Goal: Find specific page/section

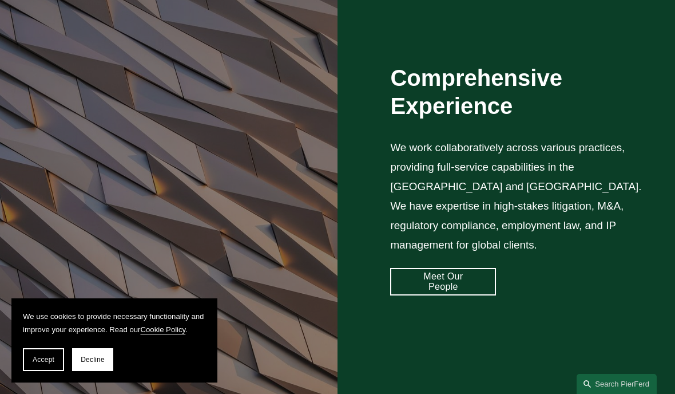
scroll to position [794, 0]
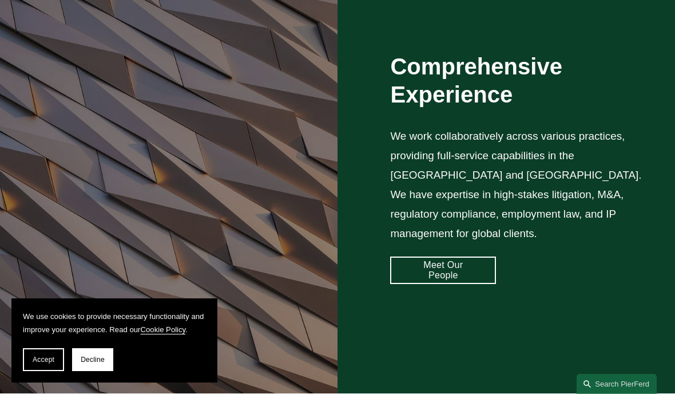
click at [45, 356] on span "Accept" at bounding box center [44, 359] width 22 height 8
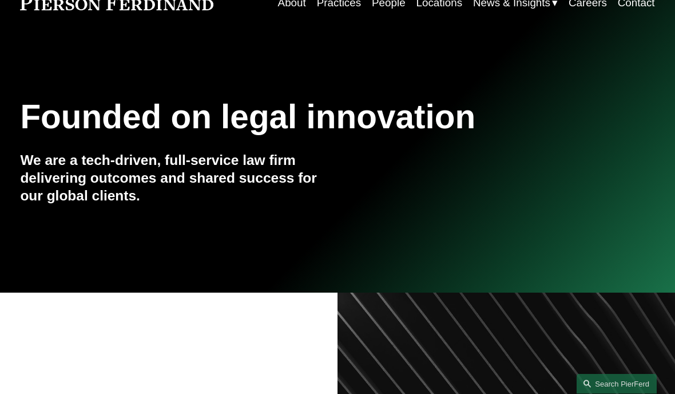
scroll to position [0, 0]
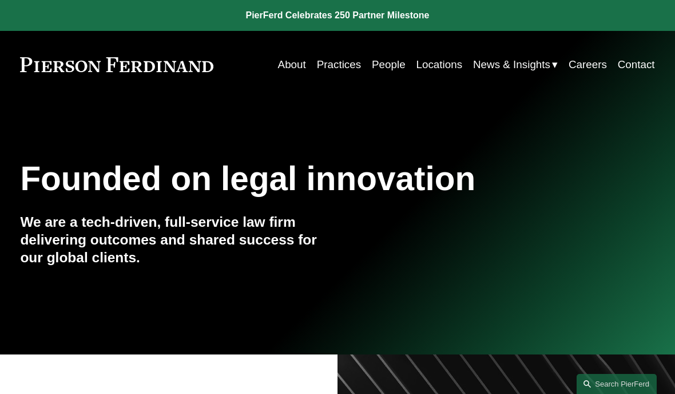
click at [389, 62] on link "People" at bounding box center [389, 65] width 34 height 22
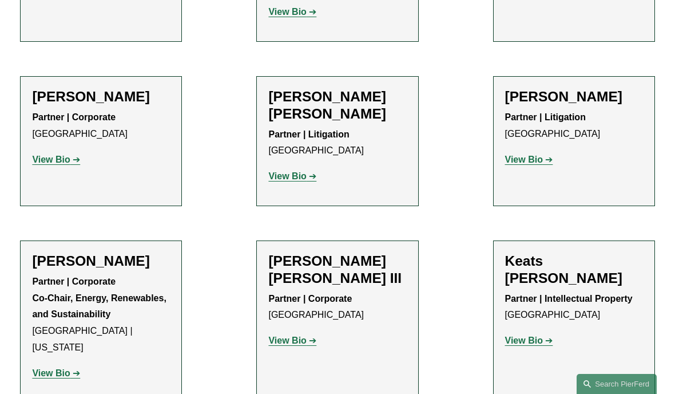
scroll to position [1270, 0]
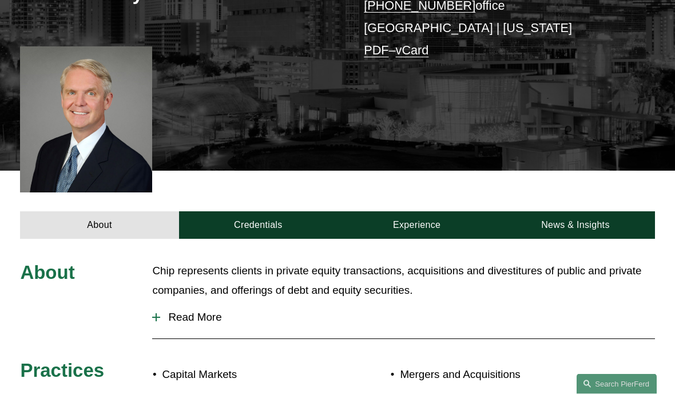
scroll to position [265, 0]
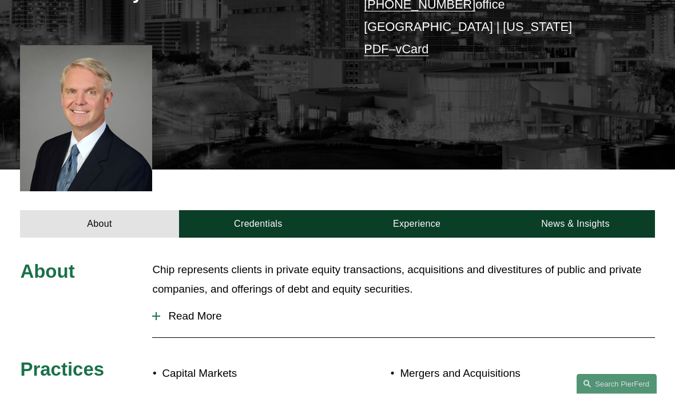
click at [157, 313] on div at bounding box center [156, 317] width 1 height 8
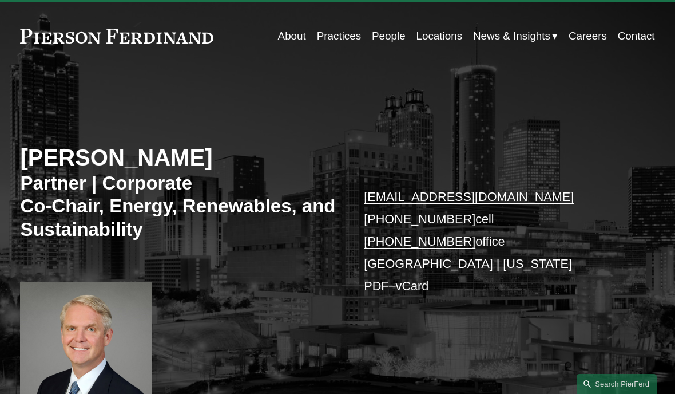
scroll to position [0, 0]
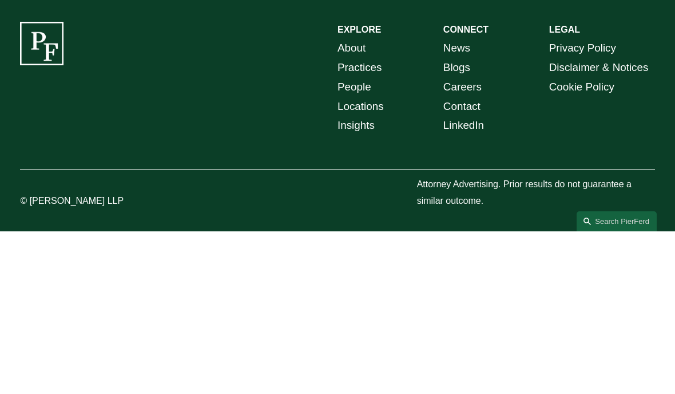
scroll to position [666, 0]
